Goal: Task Accomplishment & Management: Manage account settings

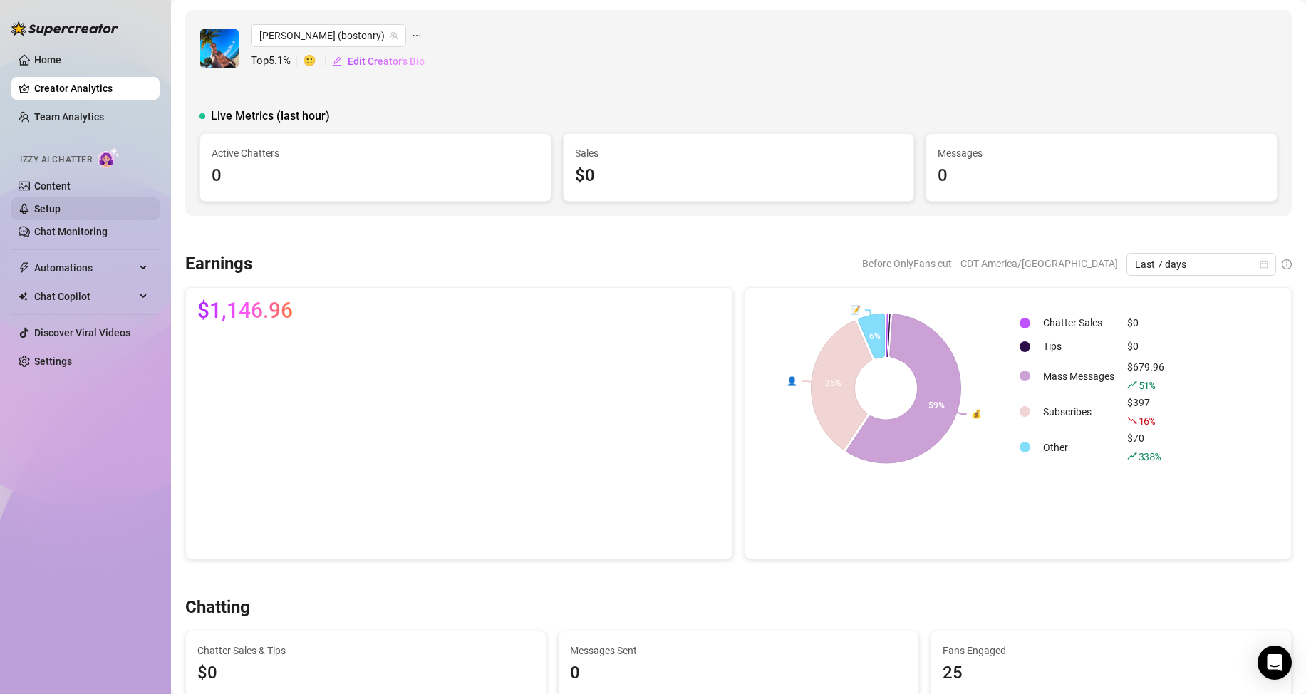
click at [61, 203] on link "Setup" at bounding box center [47, 208] width 26 height 11
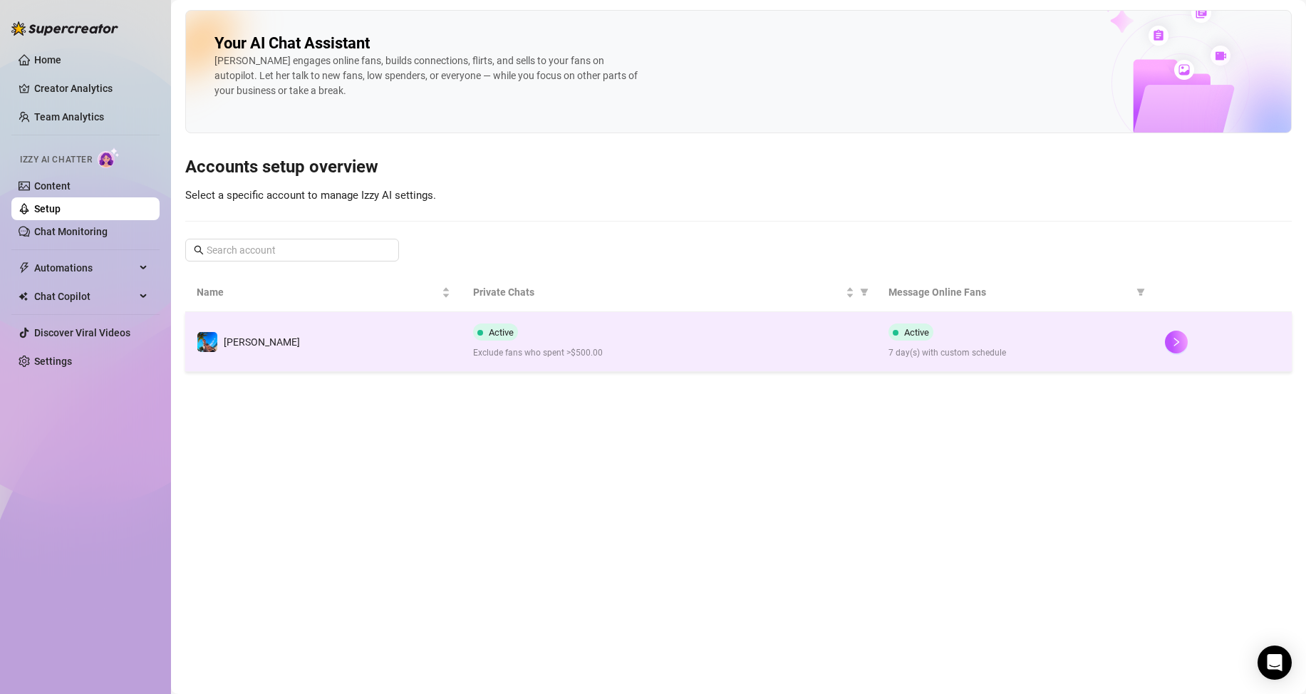
click at [661, 356] on span "Exclude fans who spent >$500.00" at bounding box center [669, 353] width 392 height 14
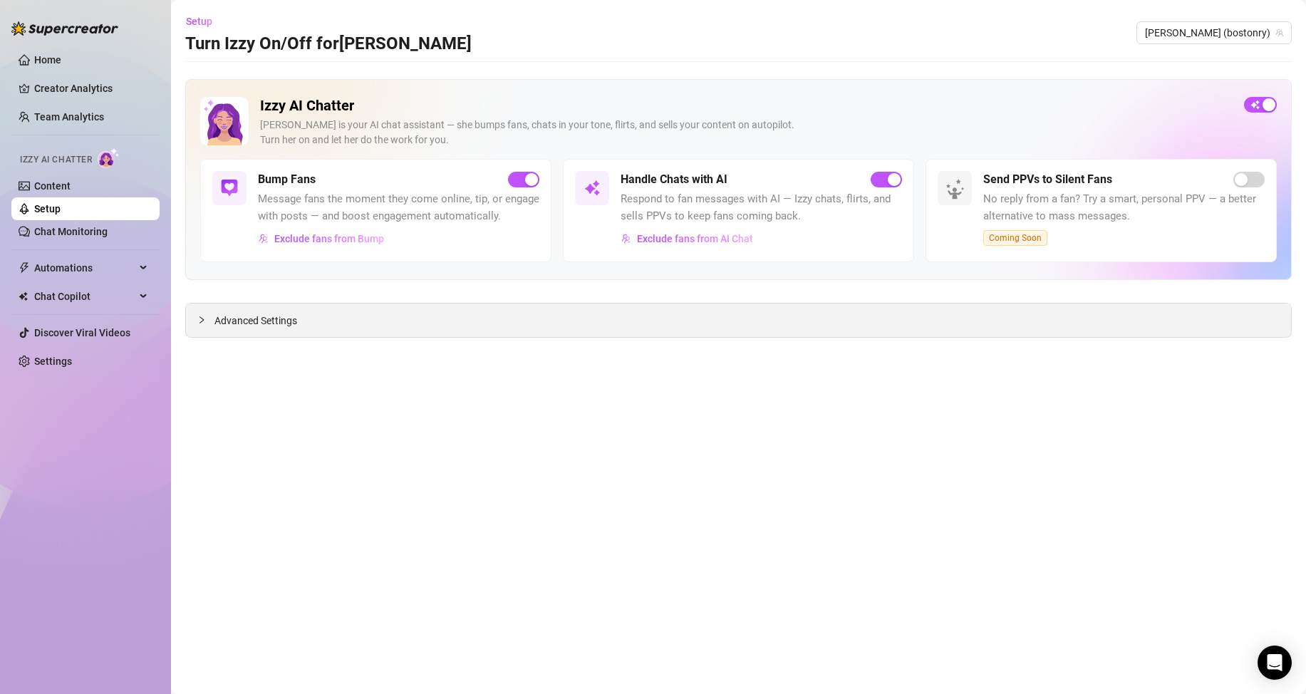
click at [226, 323] on span "Advanced Settings" at bounding box center [256, 321] width 83 height 16
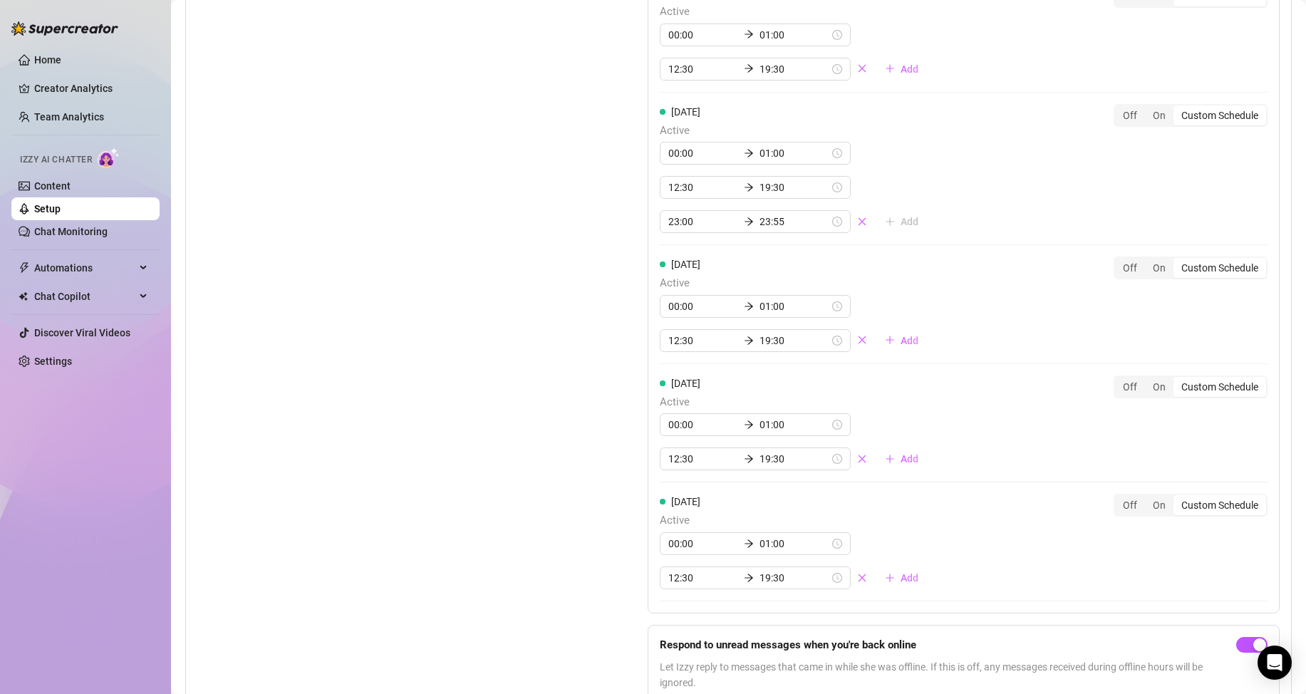
scroll to position [1212, 0]
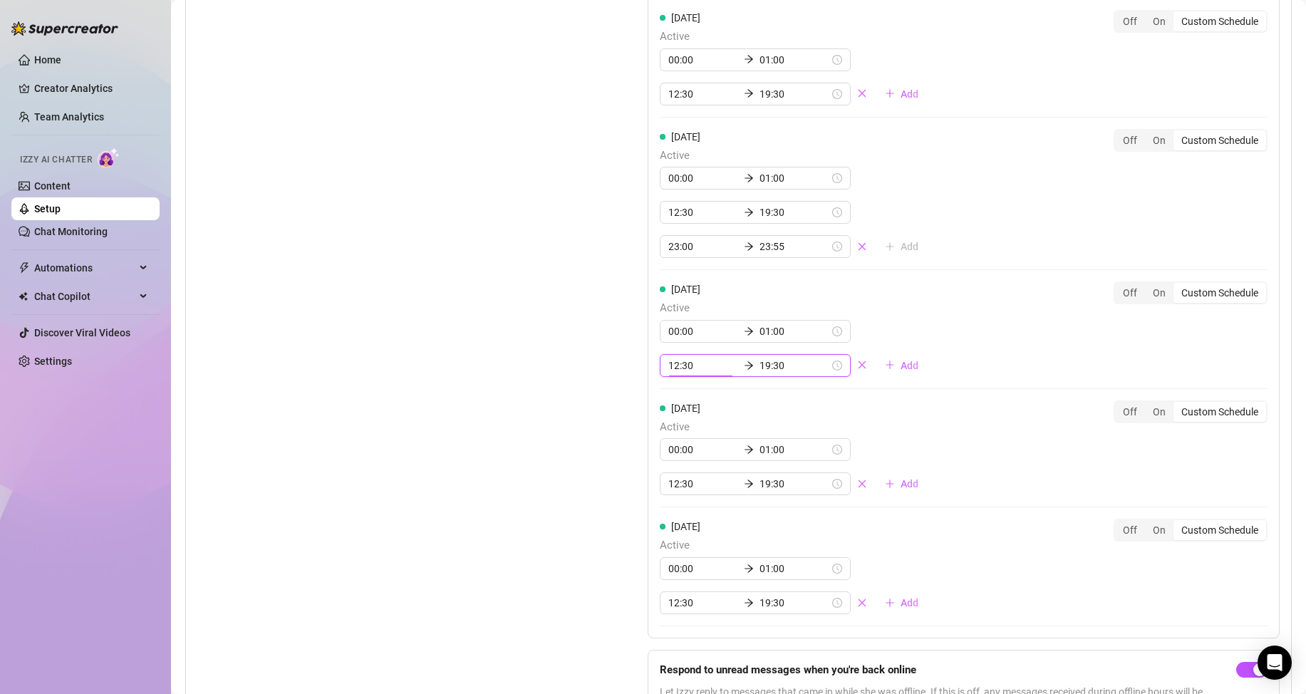
click at [672, 373] on input "12:30" at bounding box center [704, 366] width 70 height 16
click at [672, 433] on div "09" at bounding box center [676, 433] width 34 height 20
type input "09:30"
click at [522, 402] on div "Set Active Hours (Izzy Availability) Set specific hours when Izzy engaging with…" at bounding box center [386, 250] width 379 height 979
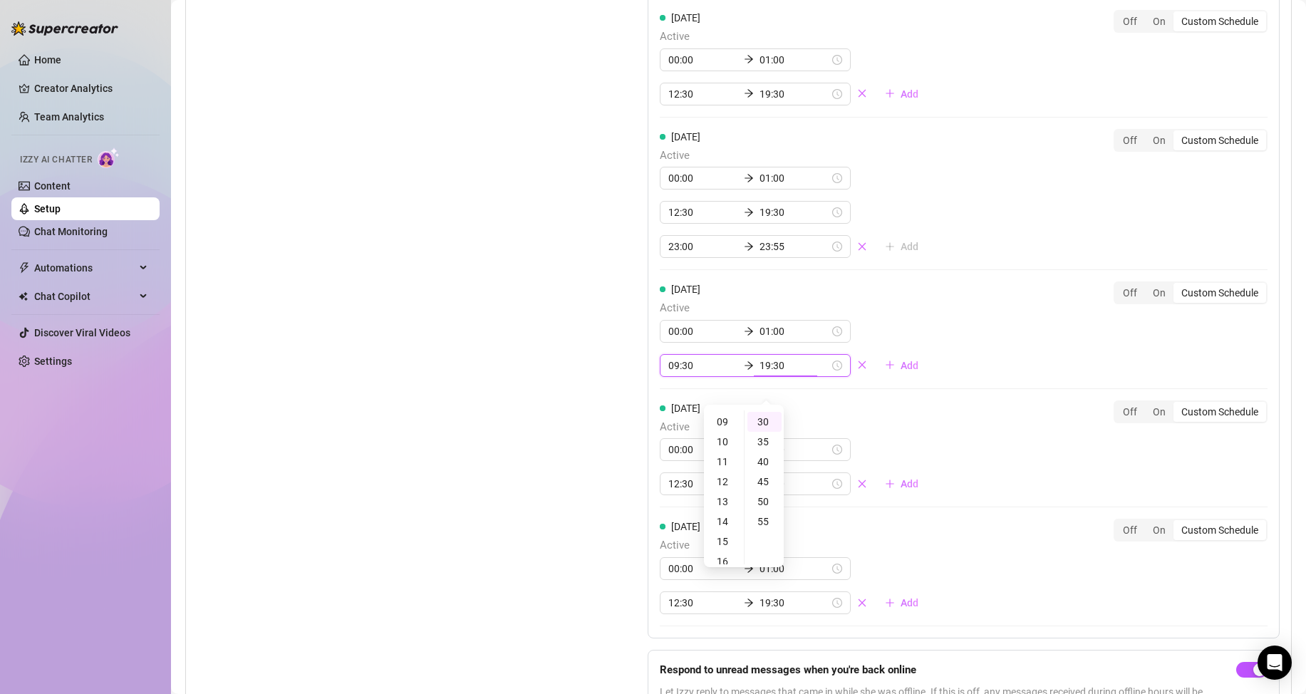
scroll to position [378, 0]
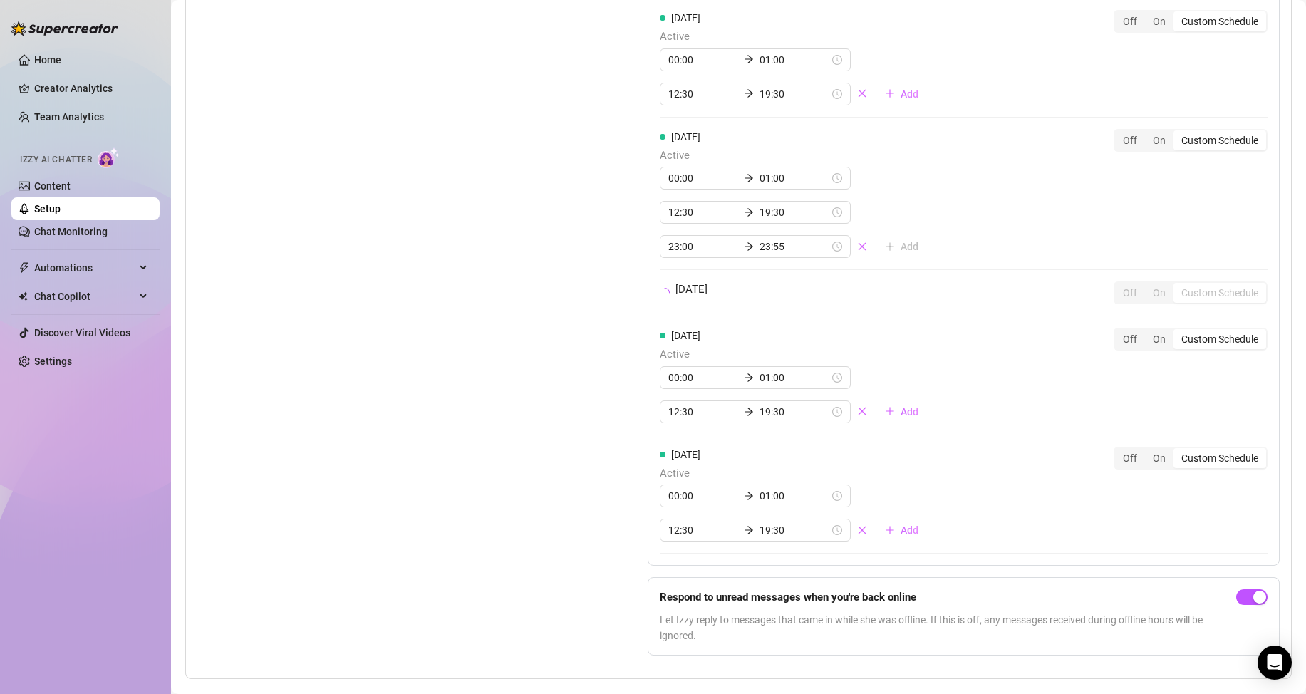
click at [522, 402] on div "Set Active Hours (Izzy Availability) Set specific hours when Izzy engaging with…" at bounding box center [386, 214] width 379 height 907
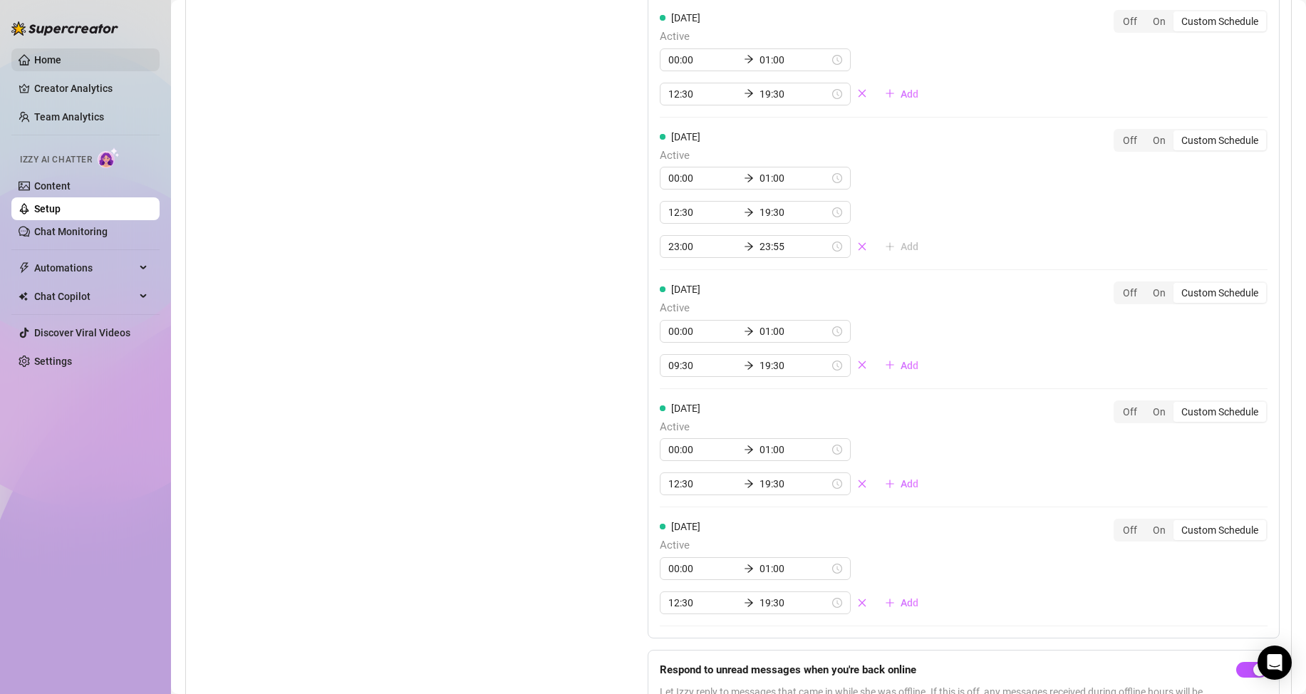
click at [48, 56] on link "Home" at bounding box center [47, 59] width 27 height 11
